Goal: Transaction & Acquisition: Purchase product/service

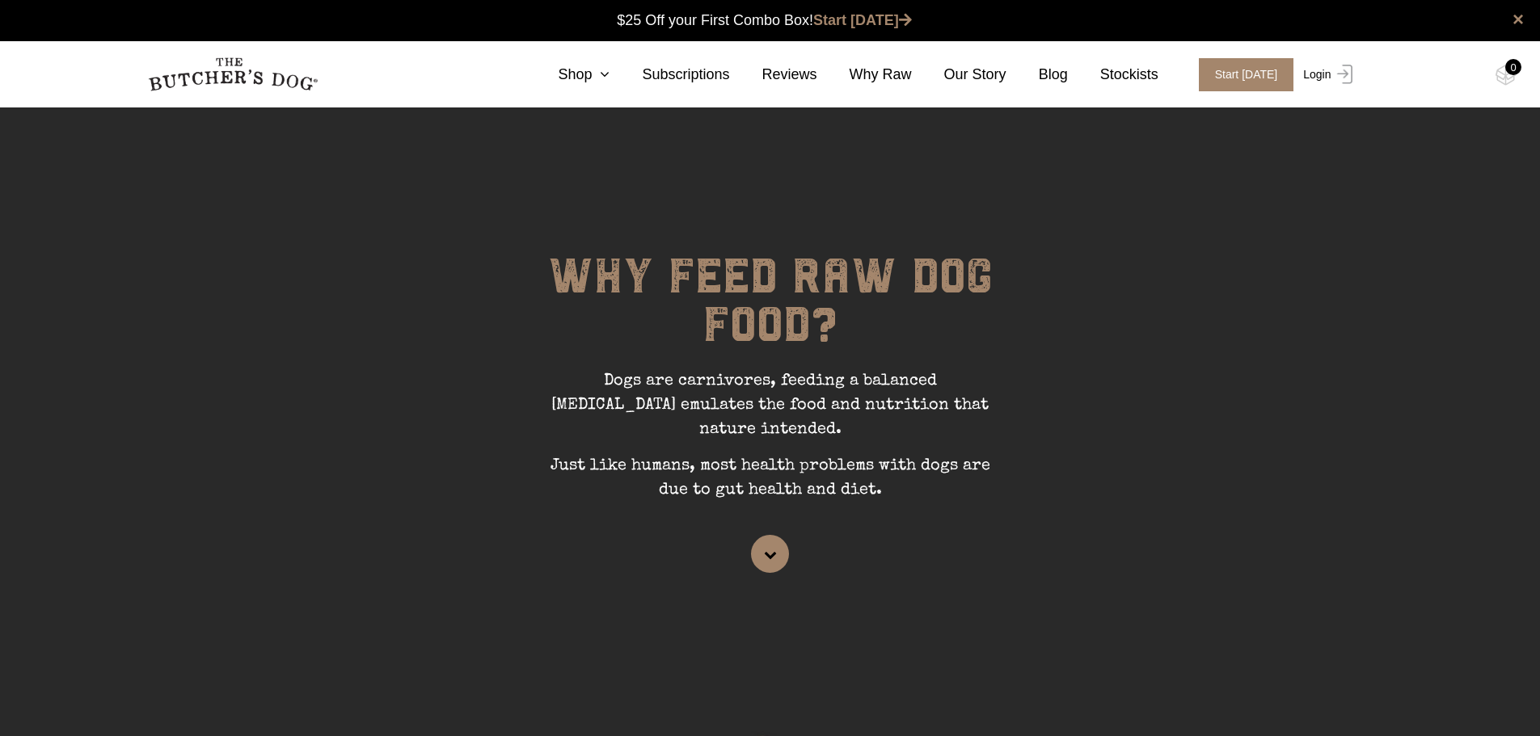
click at [1324, 75] on link "Login" at bounding box center [1325, 74] width 53 height 33
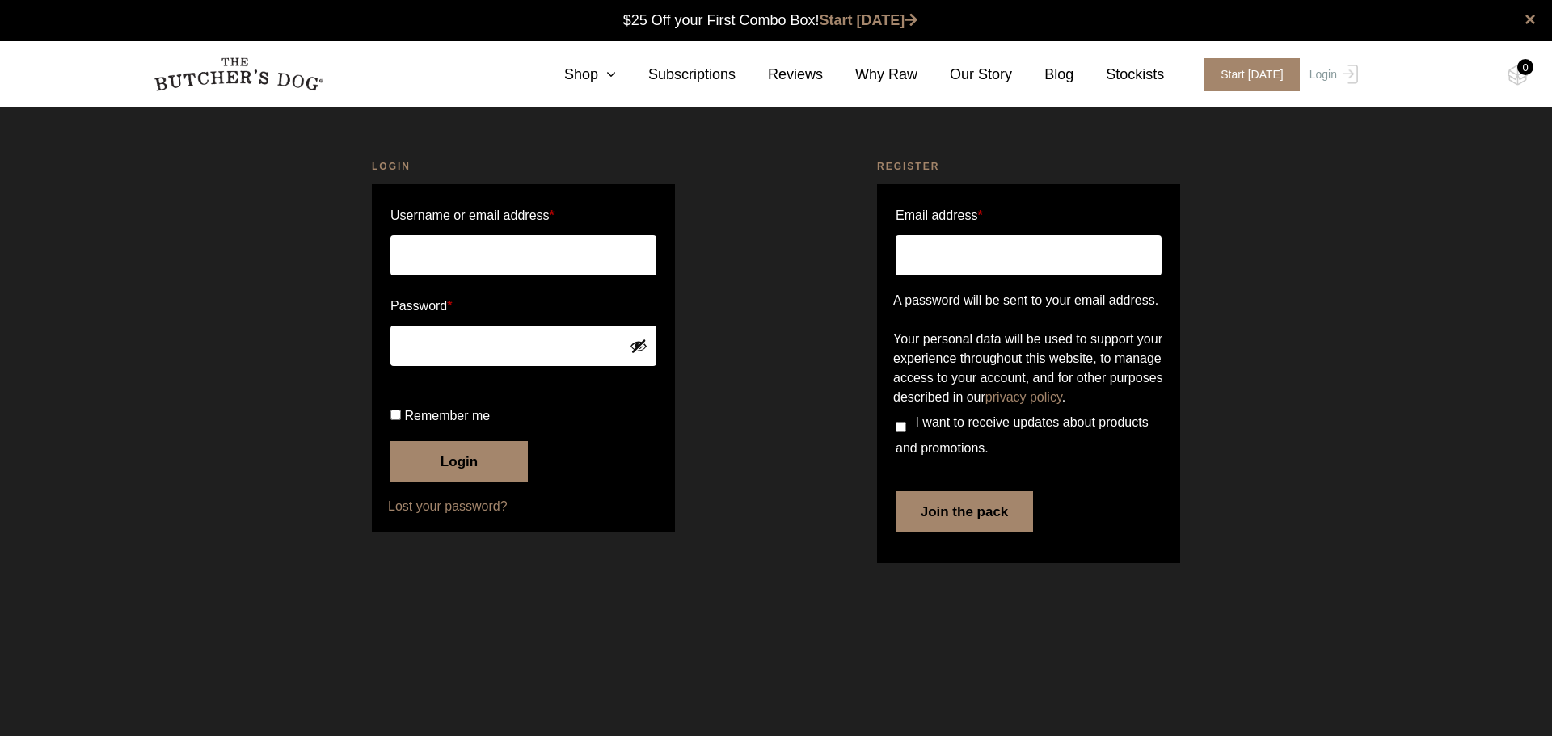
click at [487, 256] on input "Username or email address *" at bounding box center [523, 255] width 266 height 40
type input "katebillieparsons@gmail.com"
drag, startPoint x: 449, startPoint y: 263, endPoint x: 470, endPoint y: 257, distance: 22.0
click at [449, 263] on input "katebillieparsons@gmail.com" at bounding box center [523, 255] width 266 height 40
click at [616, 76] on icon at bounding box center [607, 74] width 18 height 15
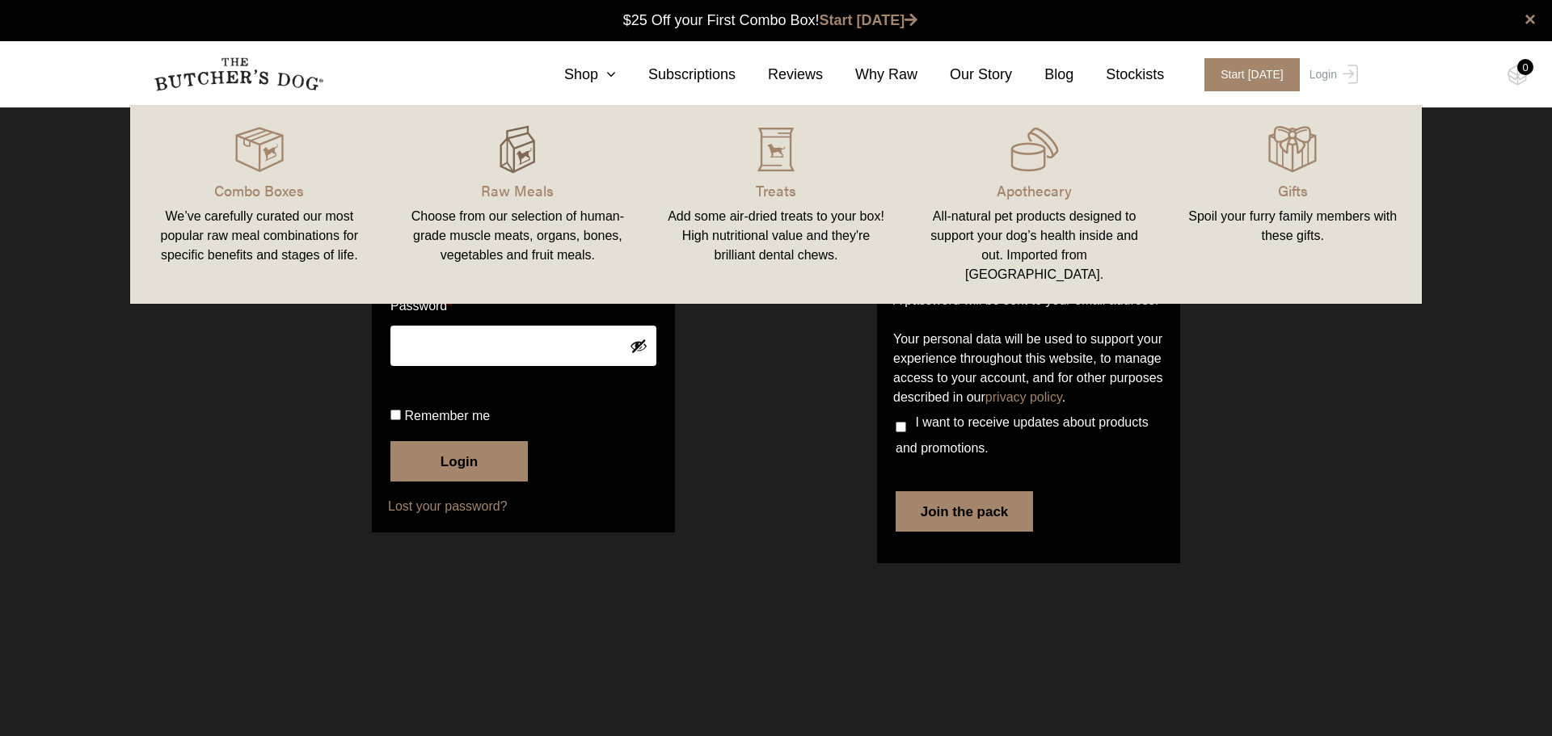
click at [514, 157] on img at bounding box center [517, 149] width 48 height 48
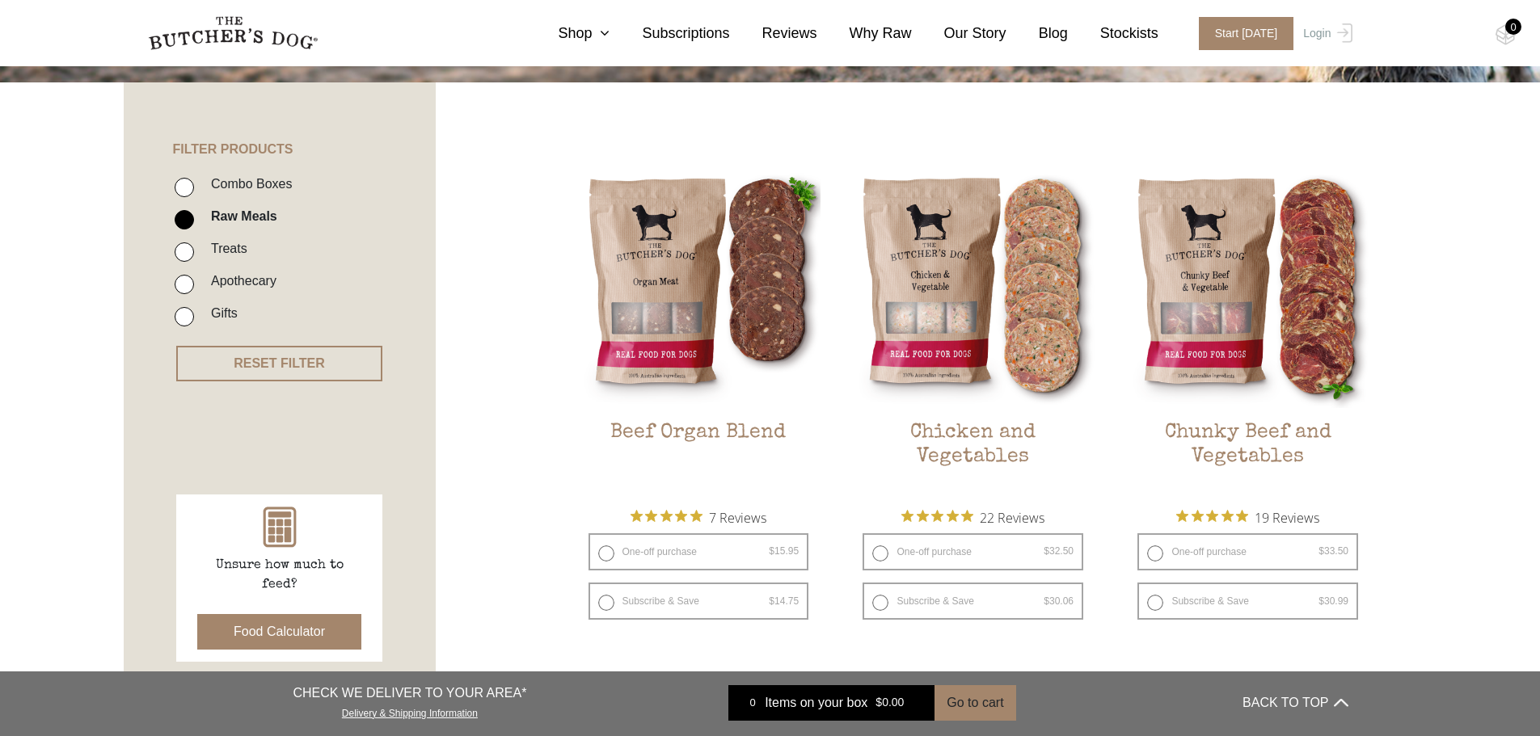
scroll to position [404, 0]
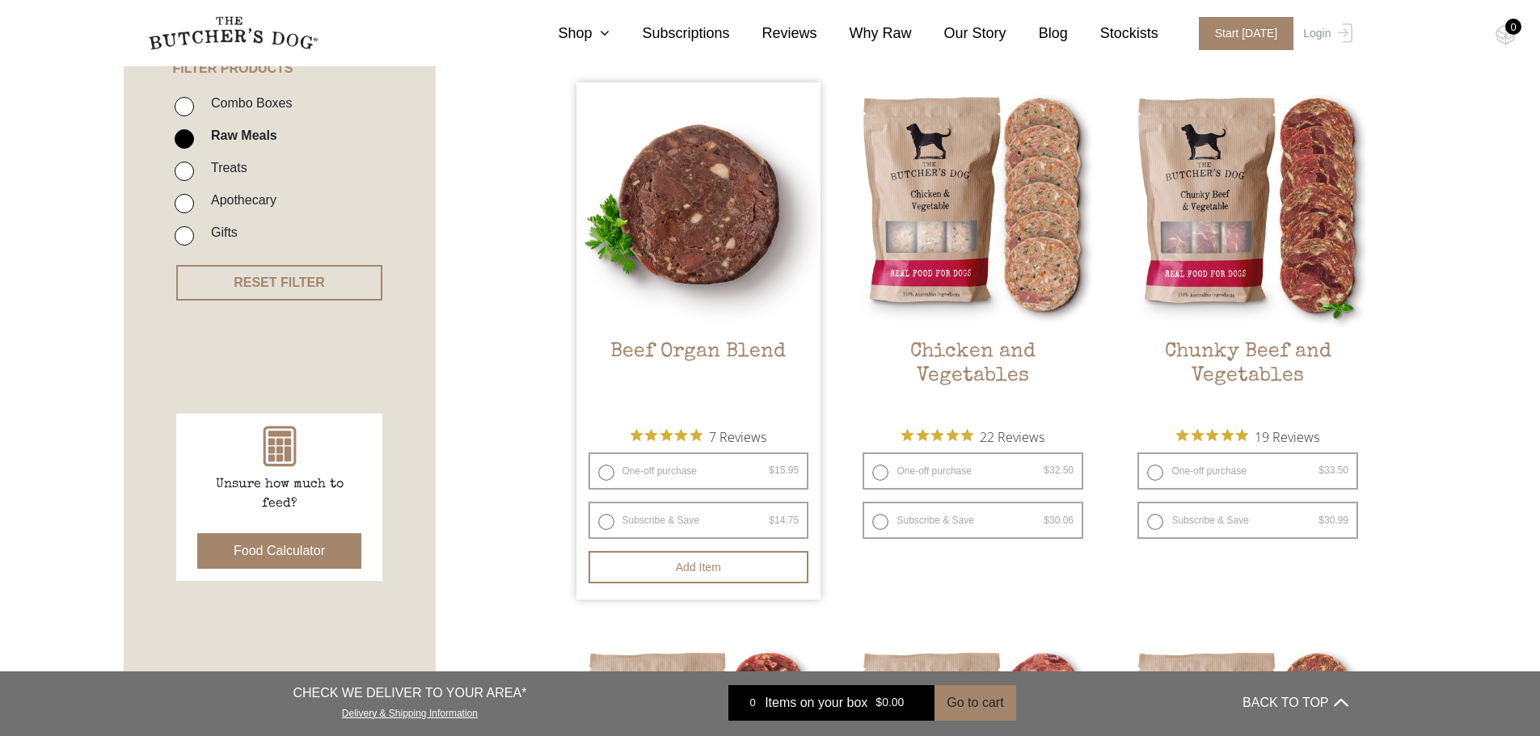
click at [604, 471] on label "One-off purchase $ 15.95 — or subscribe and save 7.5%" at bounding box center [698, 471] width 221 height 37
radio input "true"
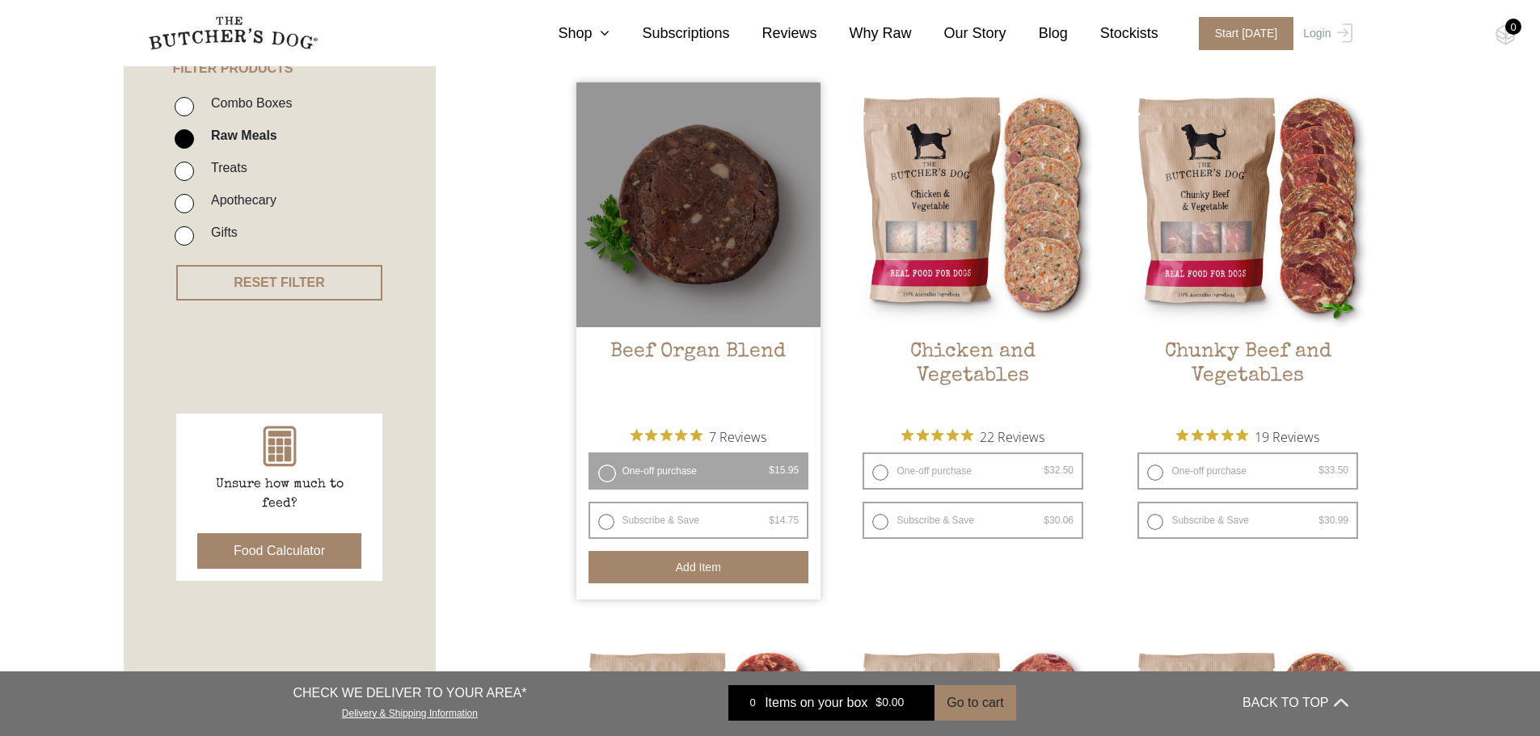
click at [695, 571] on button "Add item" at bounding box center [698, 567] width 221 height 32
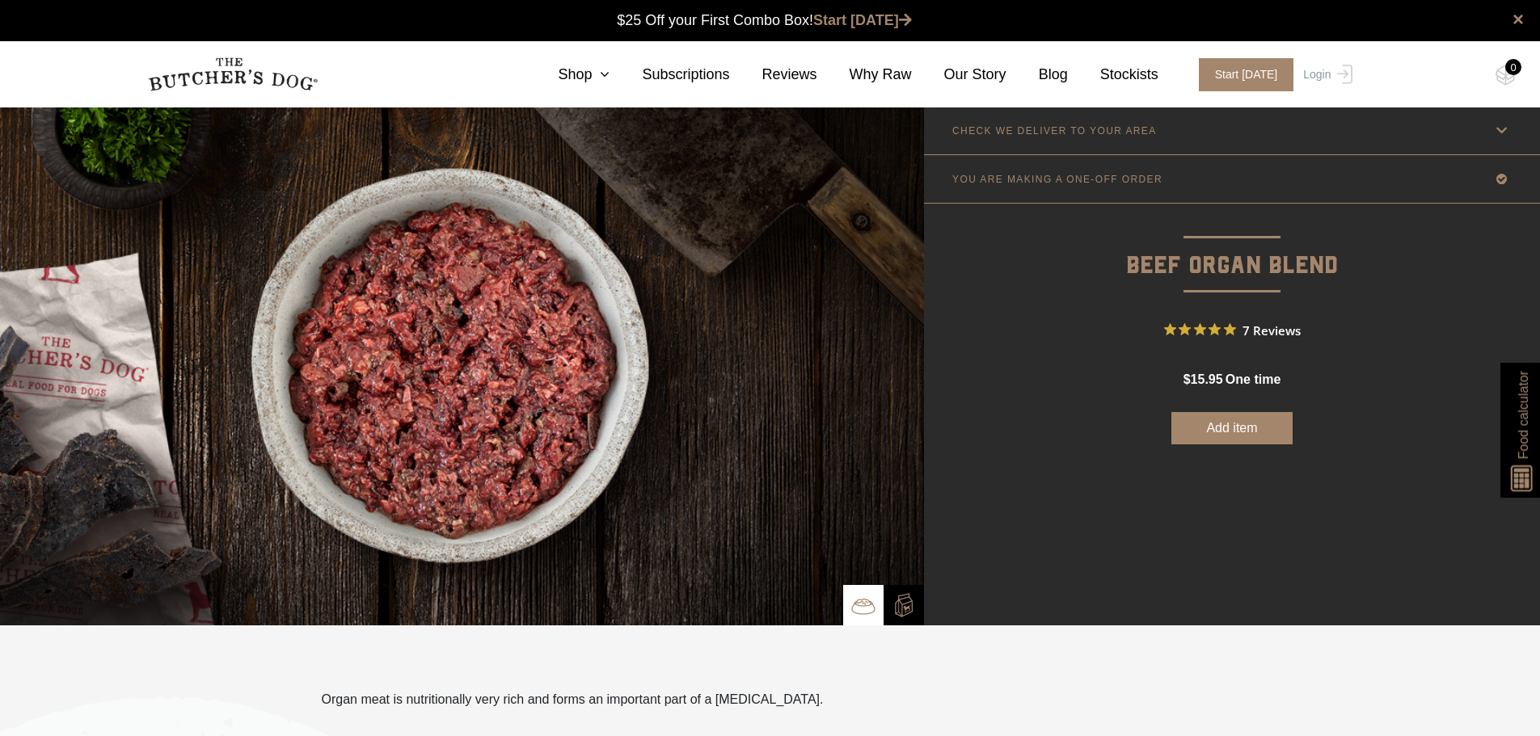
click at [1106, 127] on p "CHECK WE DELIVER TO YOUR AREA" at bounding box center [1054, 130] width 204 height 11
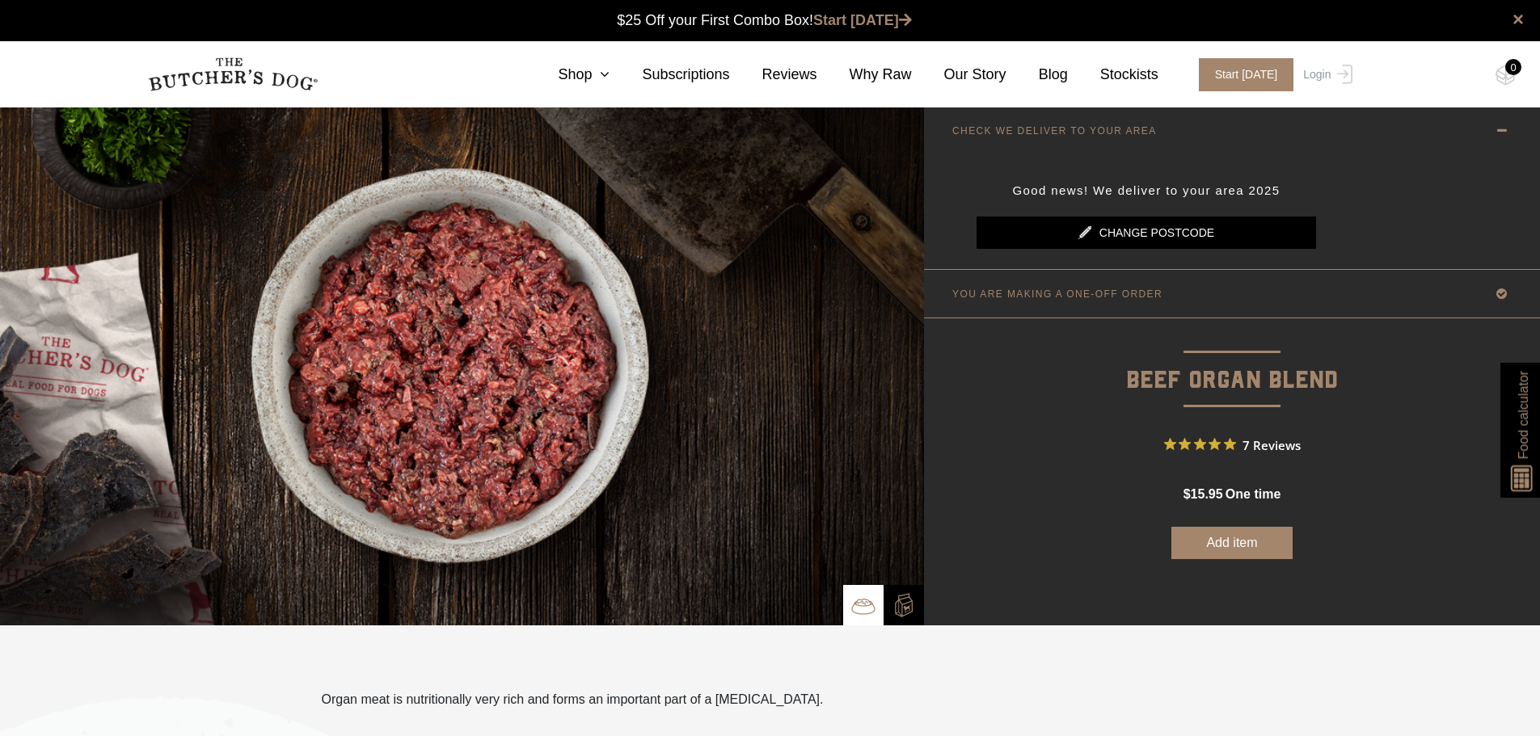
click at [1133, 234] on link "Change postcode" at bounding box center [1145, 233] width 339 height 32
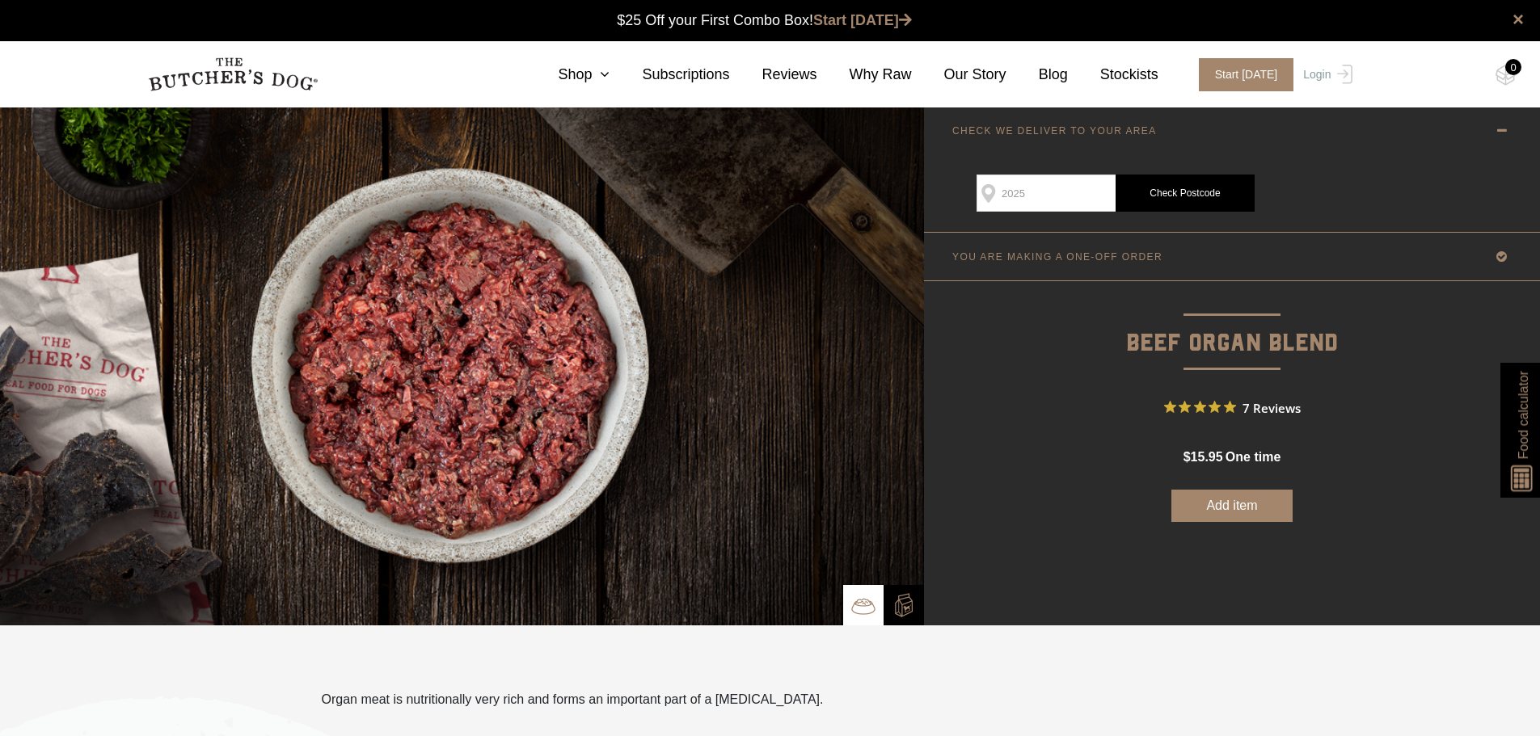
click at [1169, 199] on link "Check Postcode" at bounding box center [1184, 193] width 139 height 37
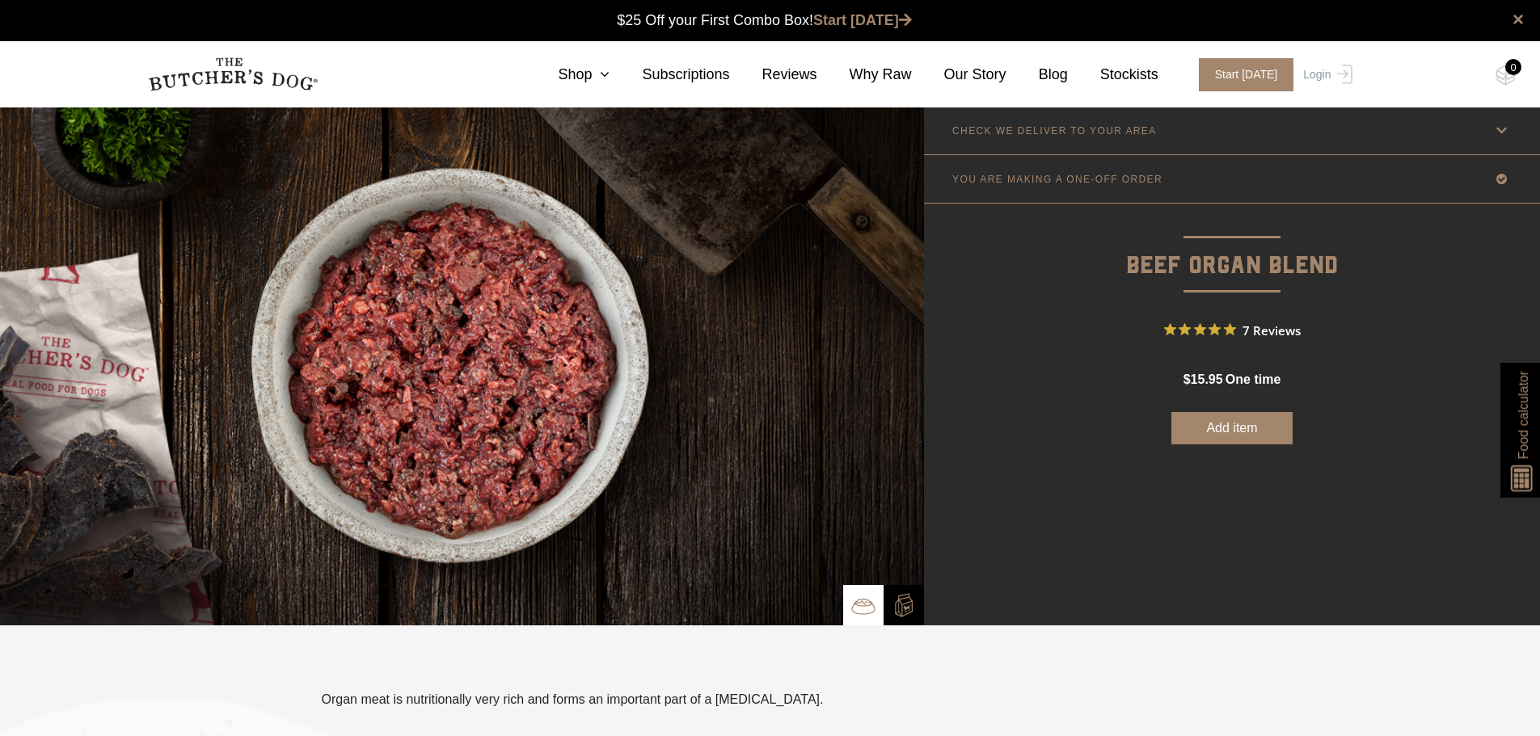
click at [1228, 428] on button "Add item" at bounding box center [1231, 428] width 121 height 32
click at [592, 79] on link "Shop" at bounding box center [567, 75] width 84 height 22
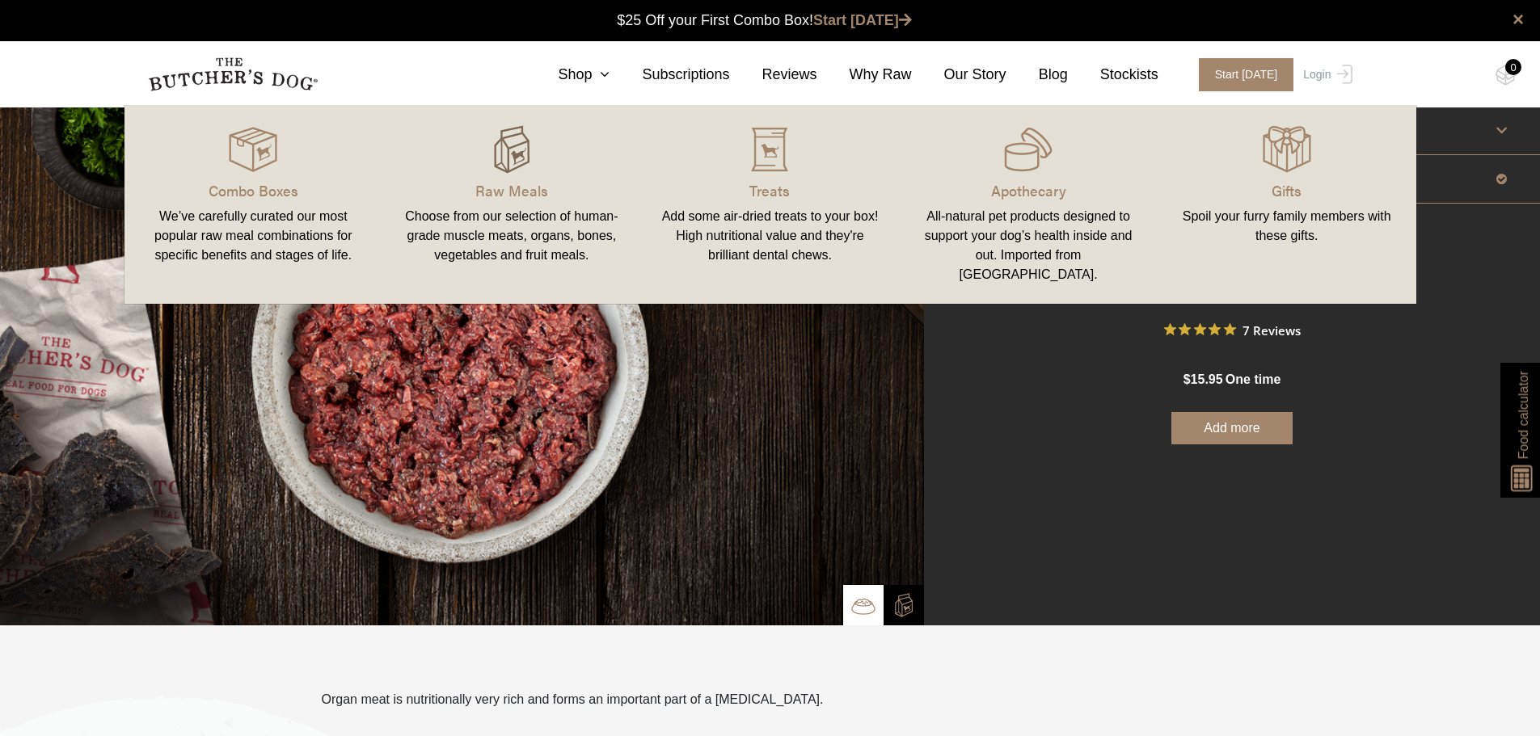
click at [534, 151] on img at bounding box center [511, 149] width 48 height 48
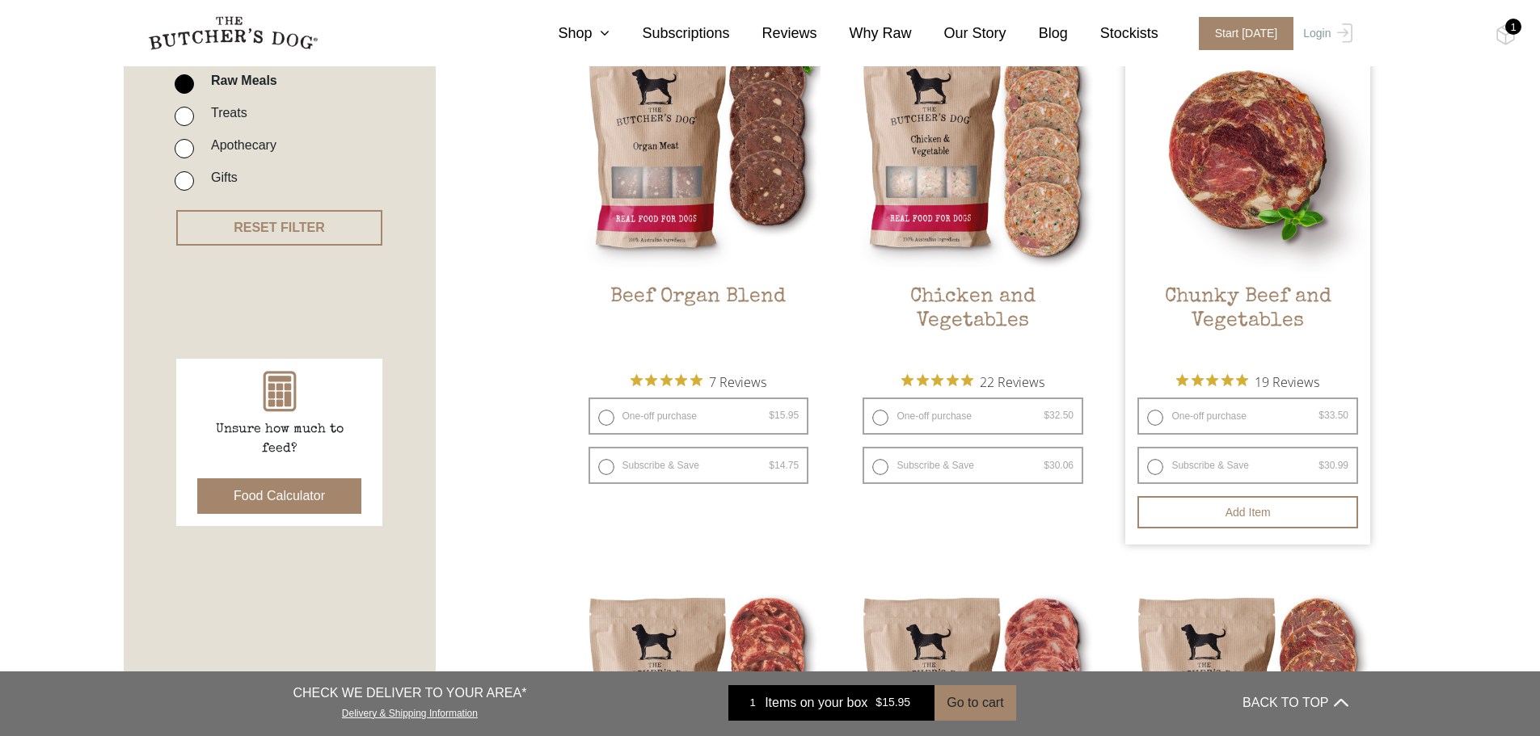
scroll to position [485, 0]
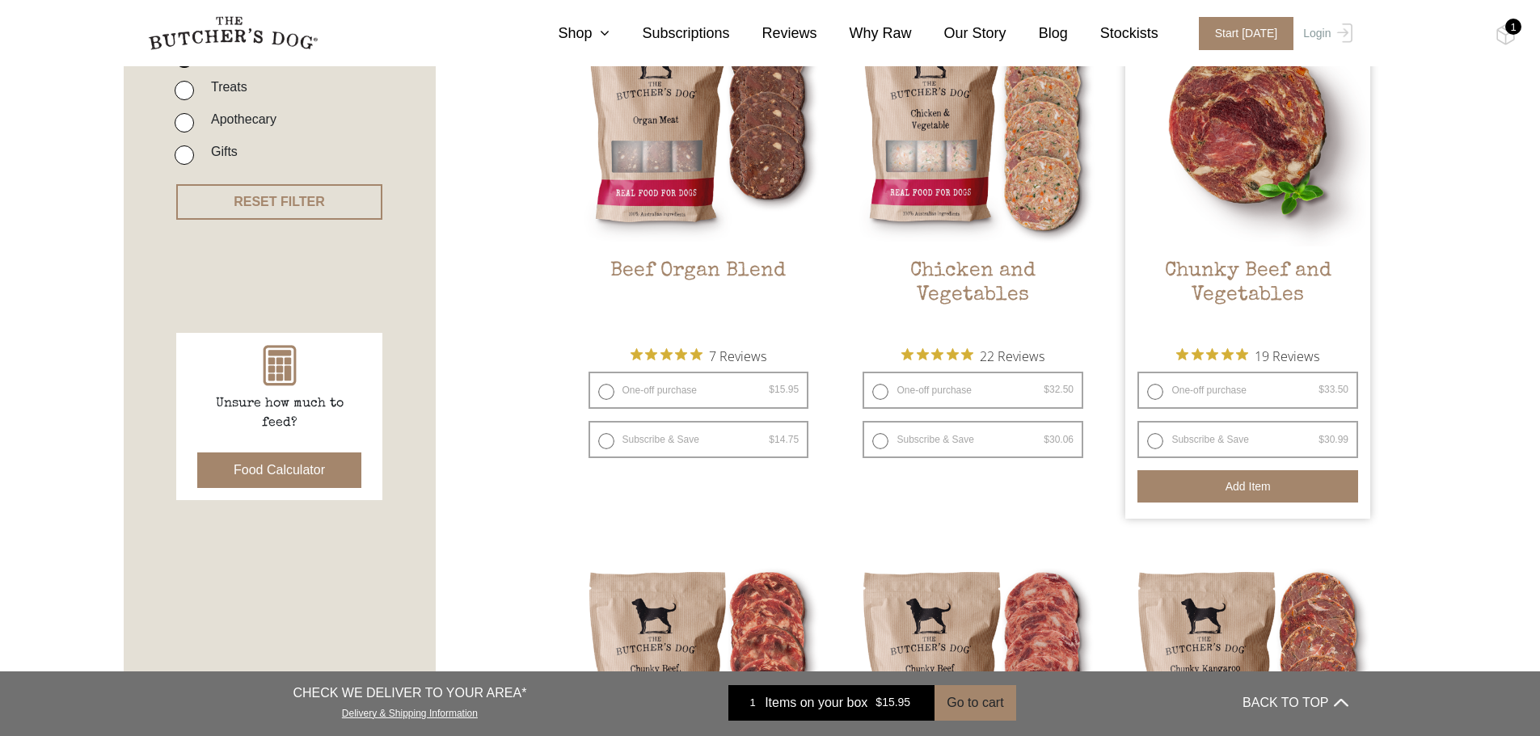
click at [1234, 487] on button "Add item" at bounding box center [1247, 486] width 221 height 32
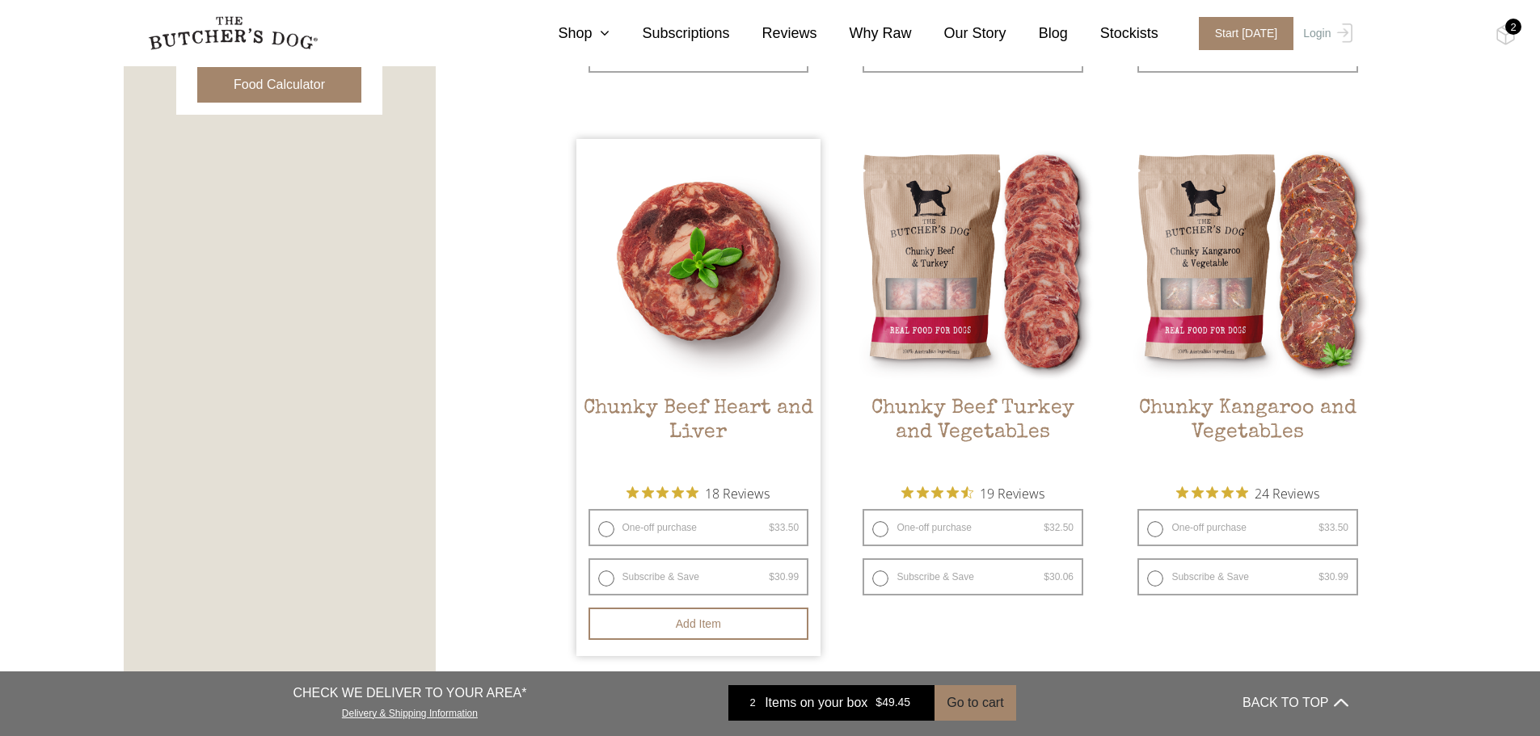
scroll to position [889, 0]
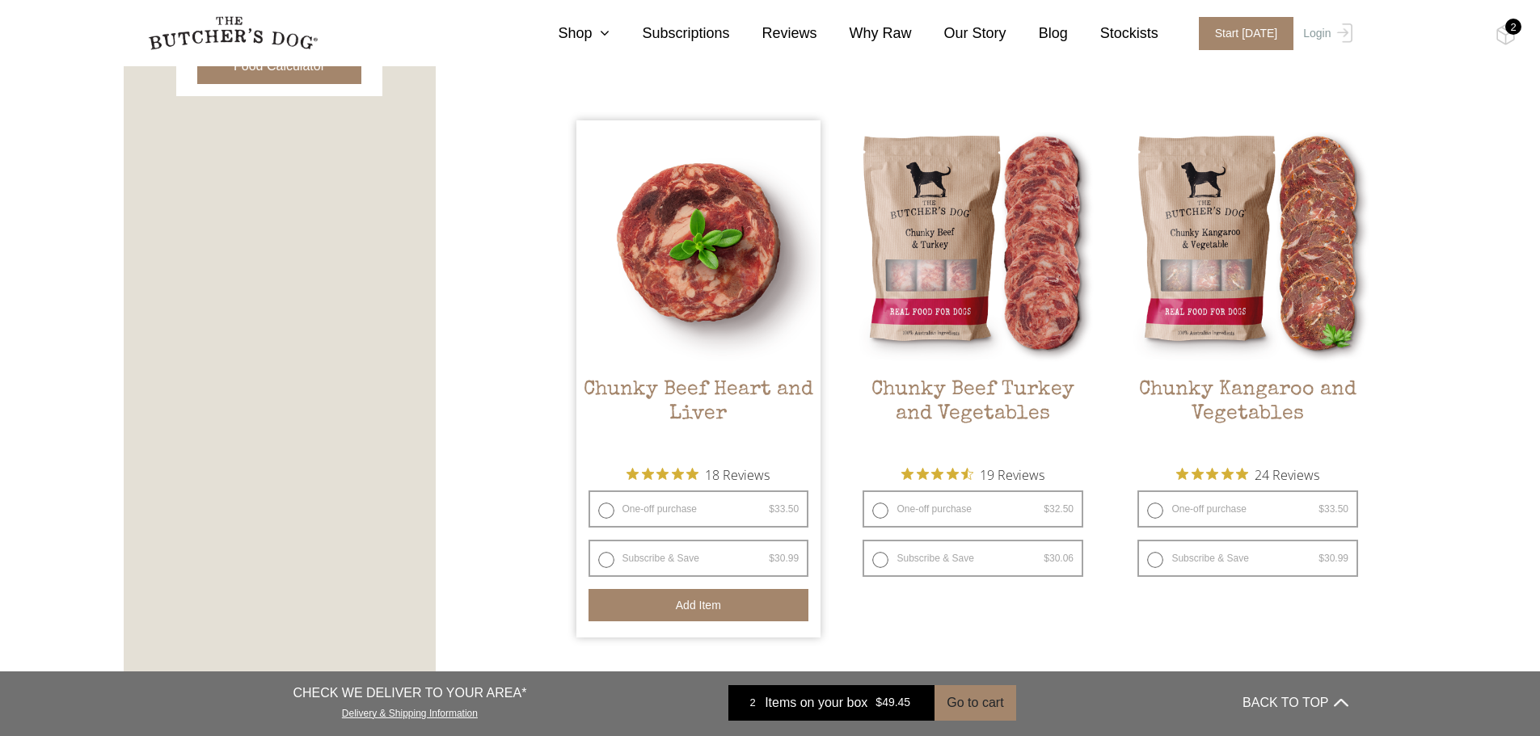
click at [665, 610] on button "Add item" at bounding box center [698, 605] width 221 height 32
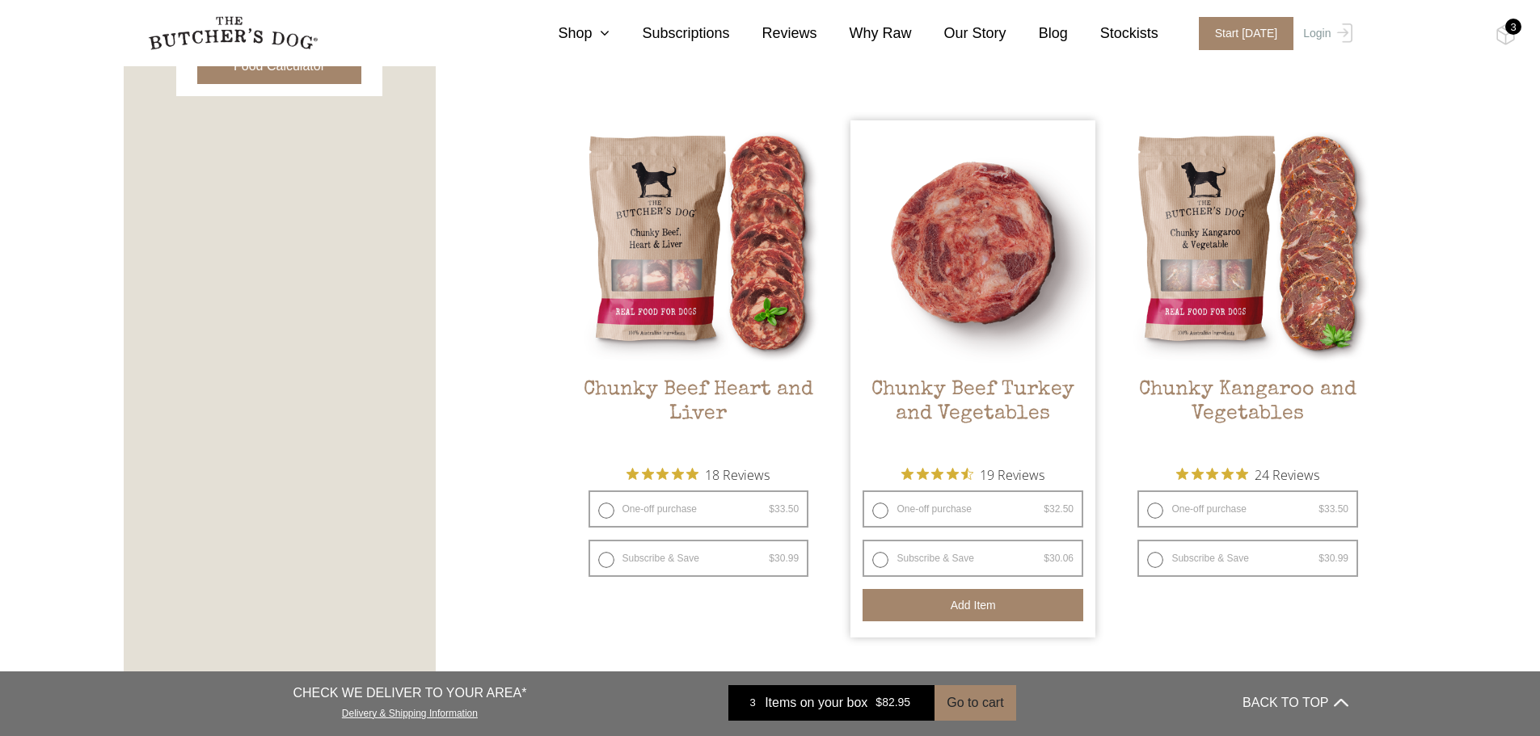
click at [960, 609] on button "Add item" at bounding box center [972, 605] width 221 height 32
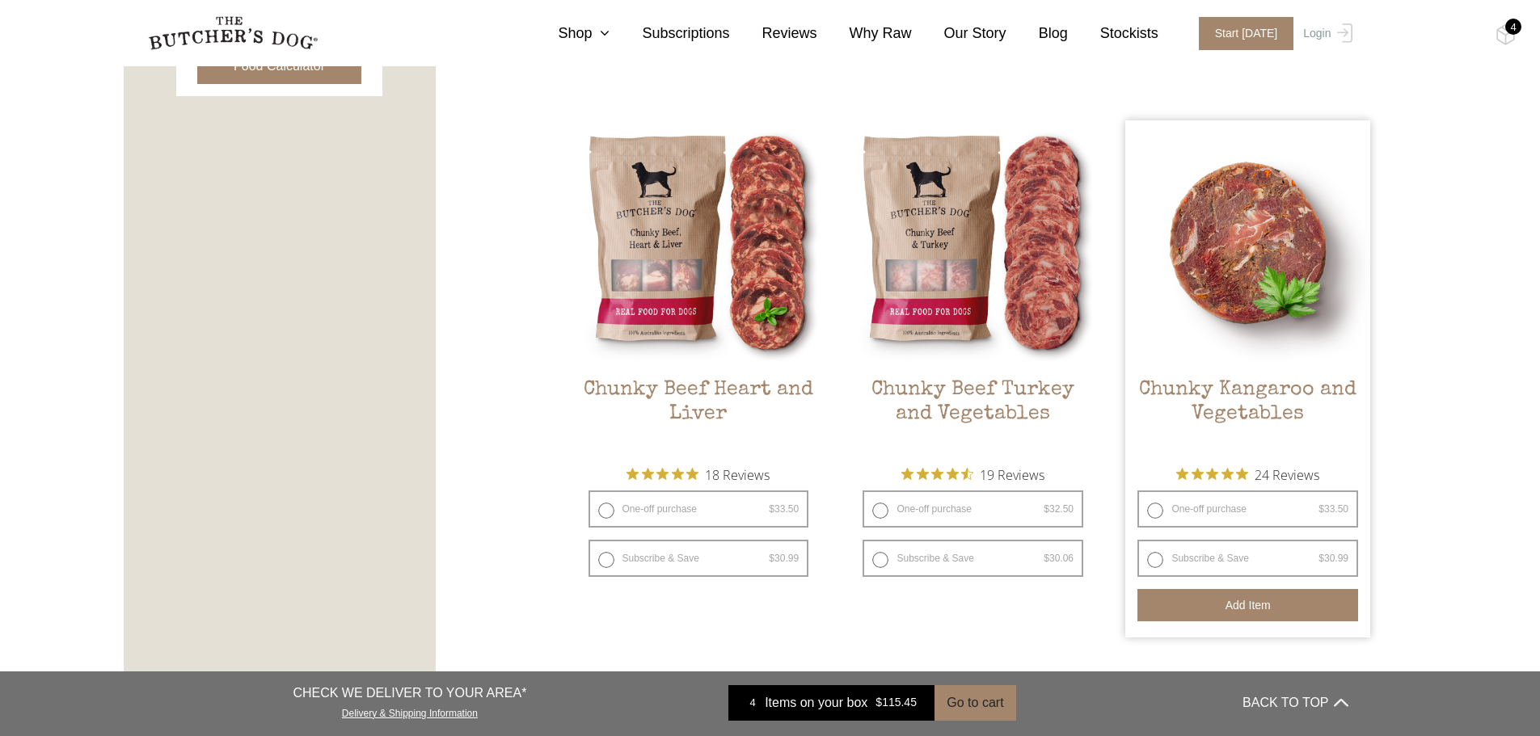
click at [1204, 612] on button "Add item" at bounding box center [1247, 605] width 221 height 32
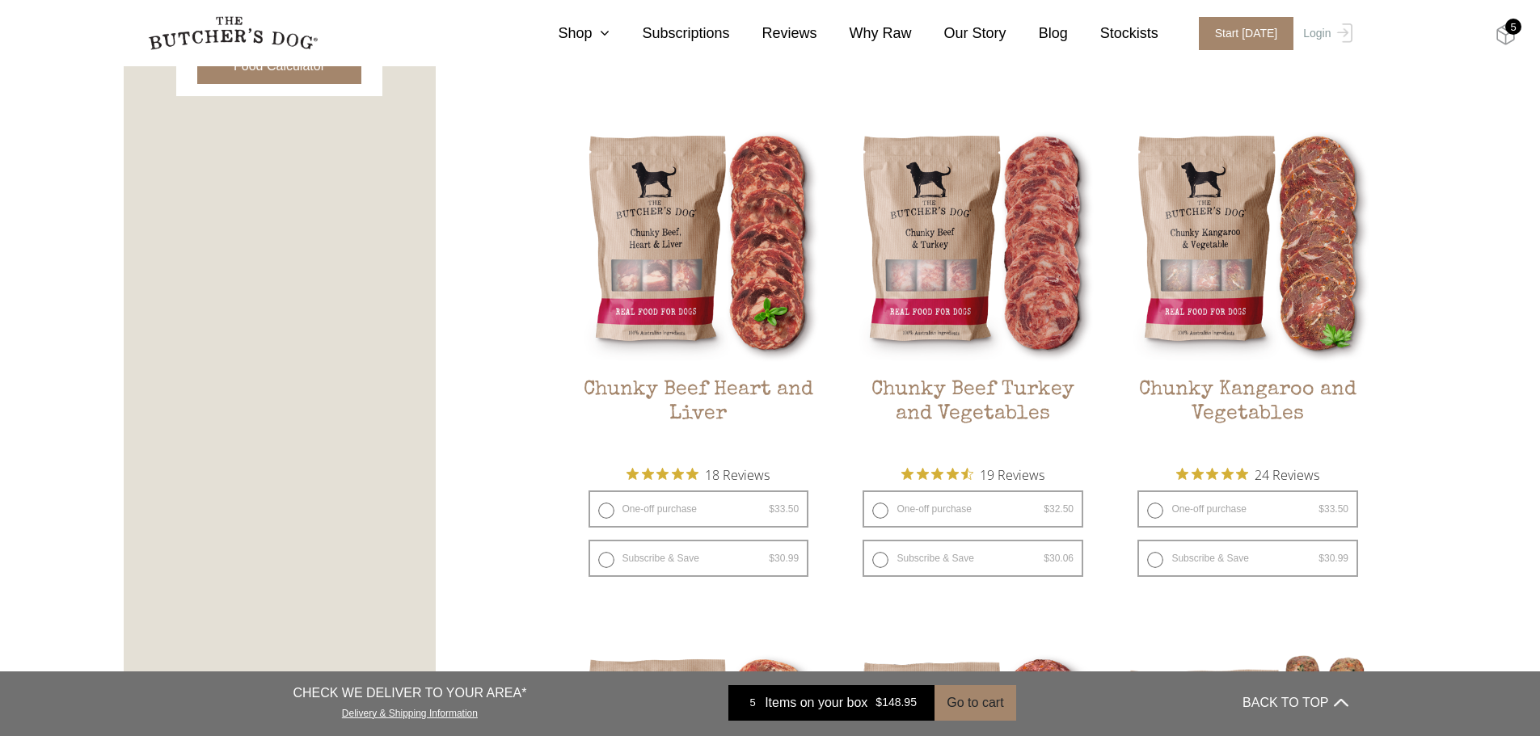
click at [1508, 36] on img at bounding box center [1505, 34] width 20 height 21
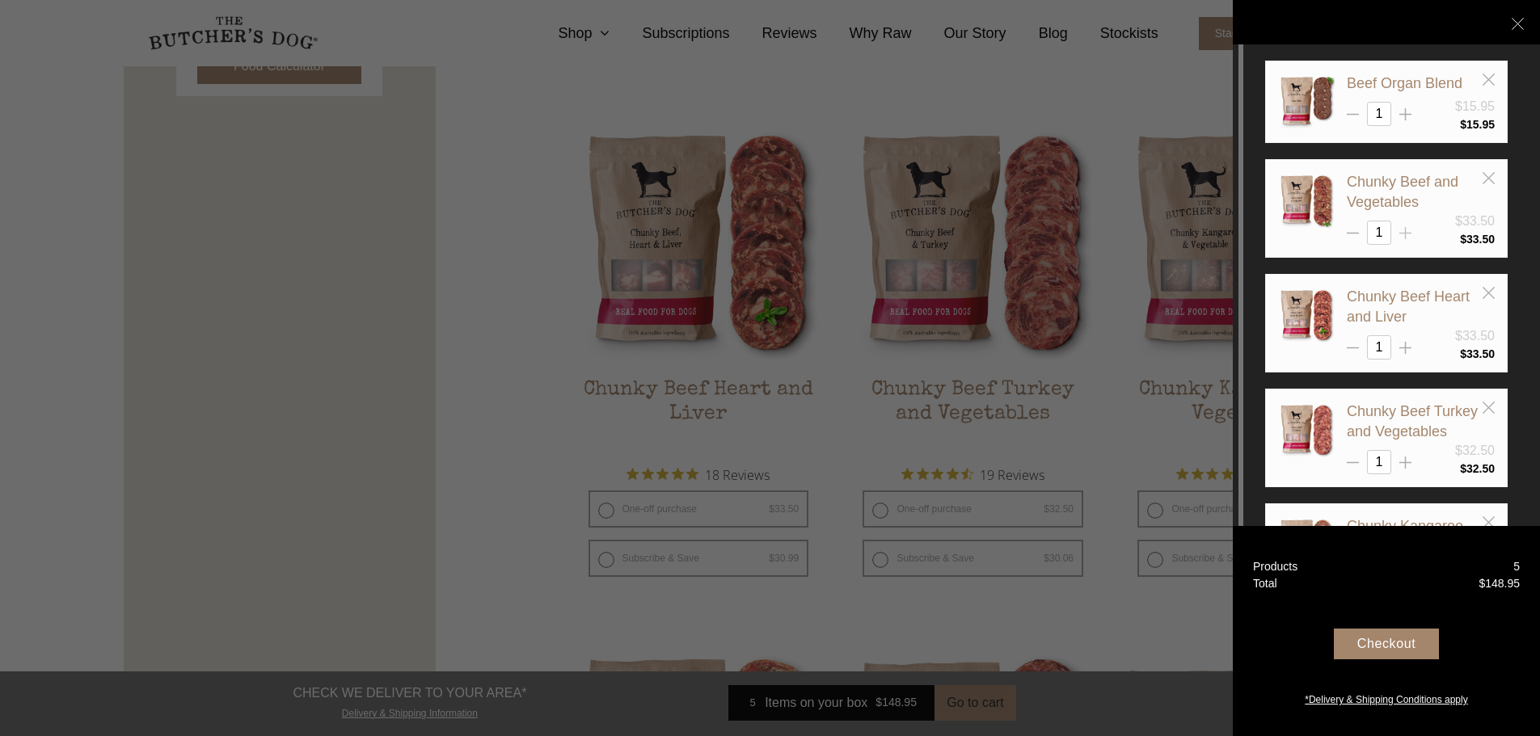
click at [1409, 234] on icon at bounding box center [1405, 233] width 12 height 12
type input "2"
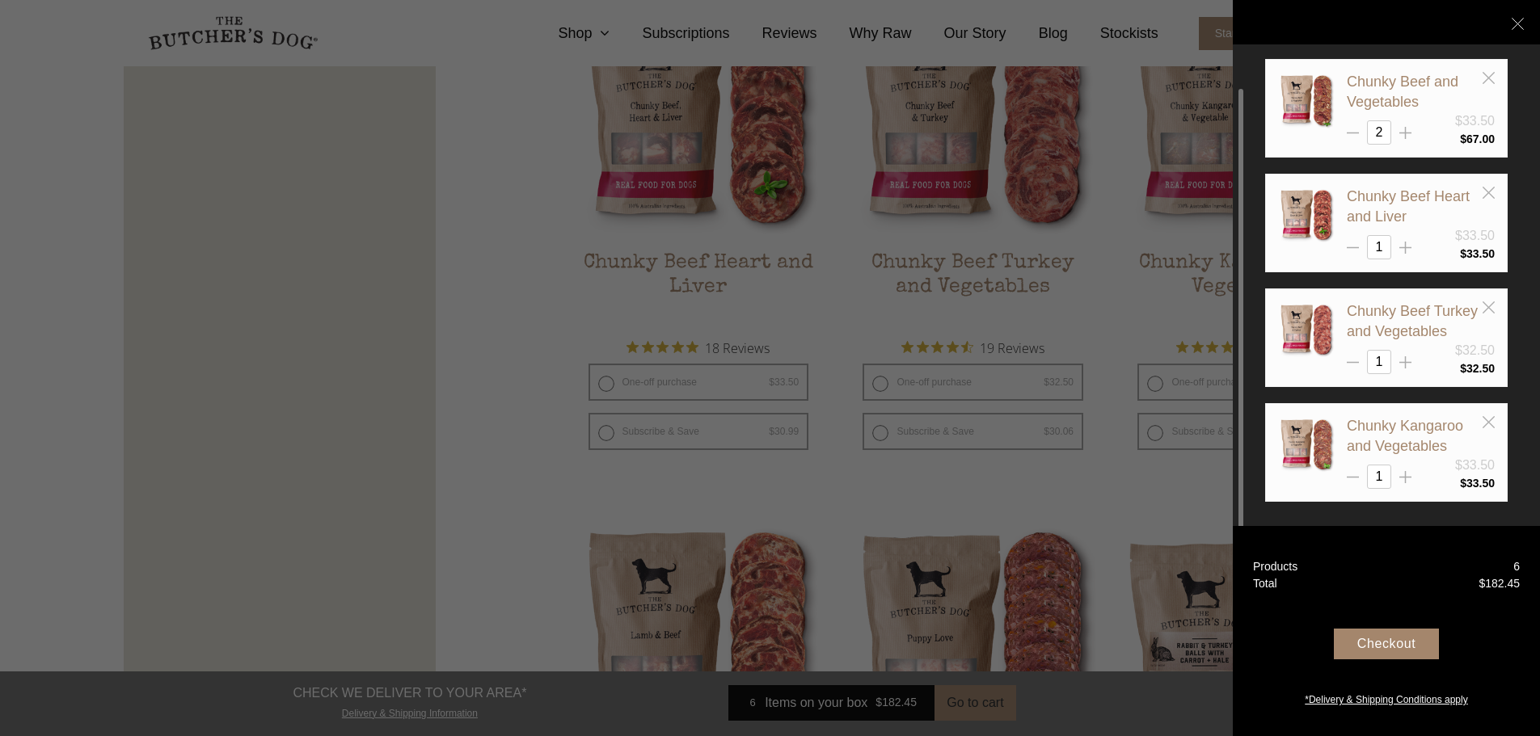
scroll to position [1131, 0]
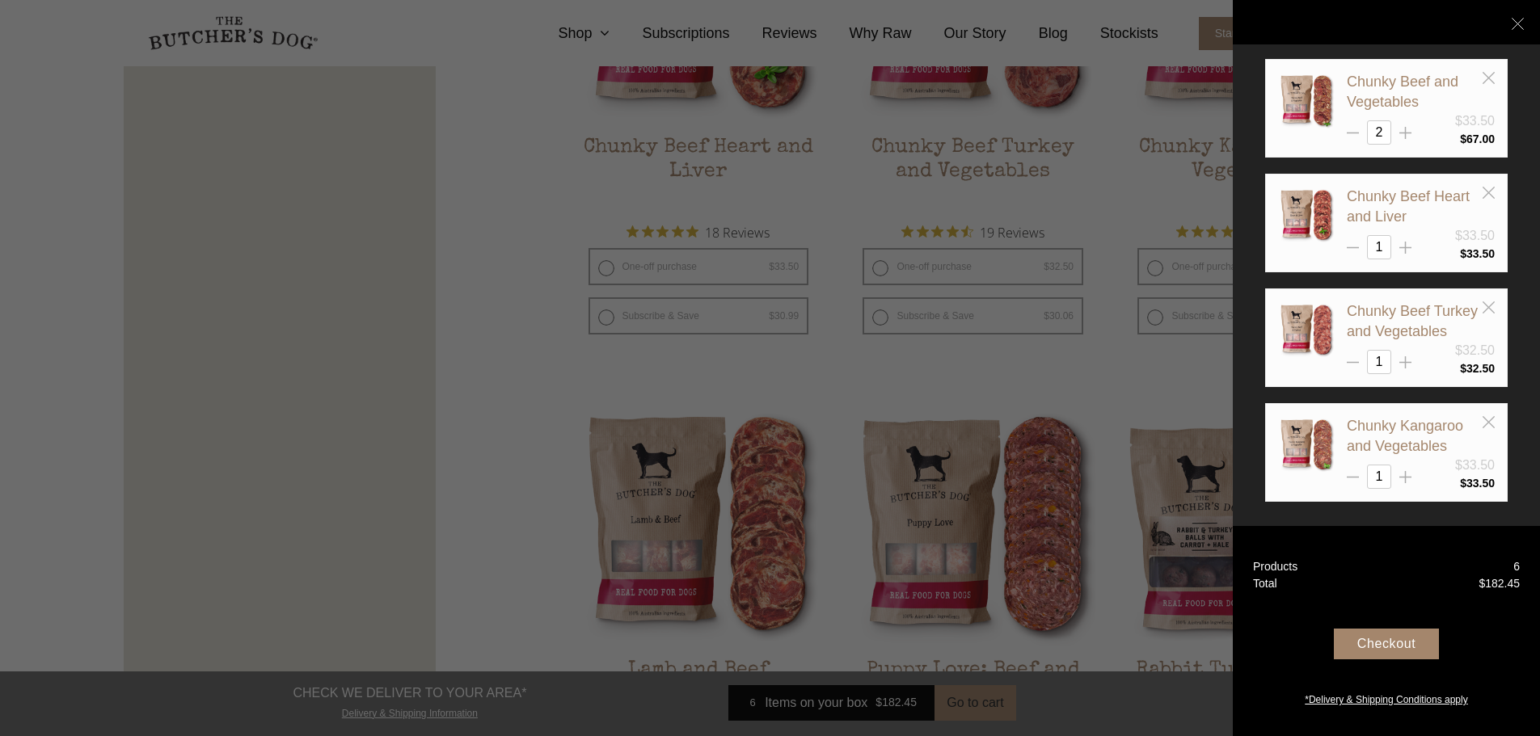
click at [1389, 648] on div "Checkout" at bounding box center [1386, 644] width 105 height 31
